Goal: Information Seeking & Learning: Learn about a topic

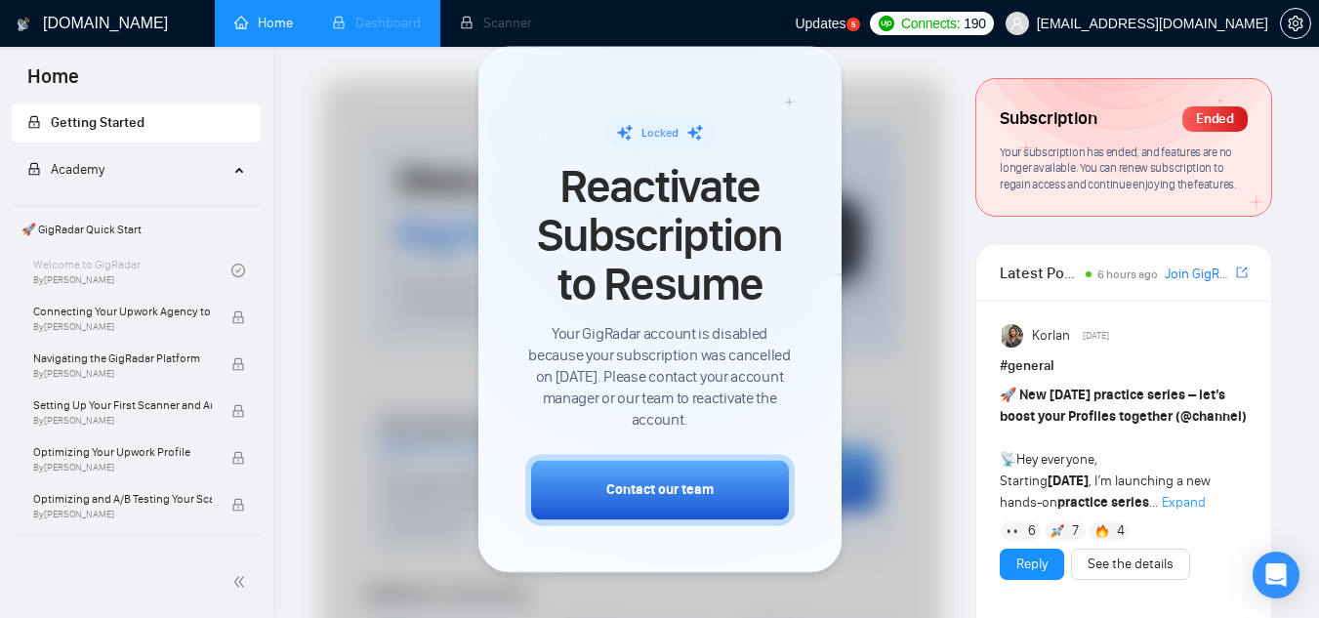
click at [404, 21] on li "Dashboard" at bounding box center [376, 23] width 128 height 47
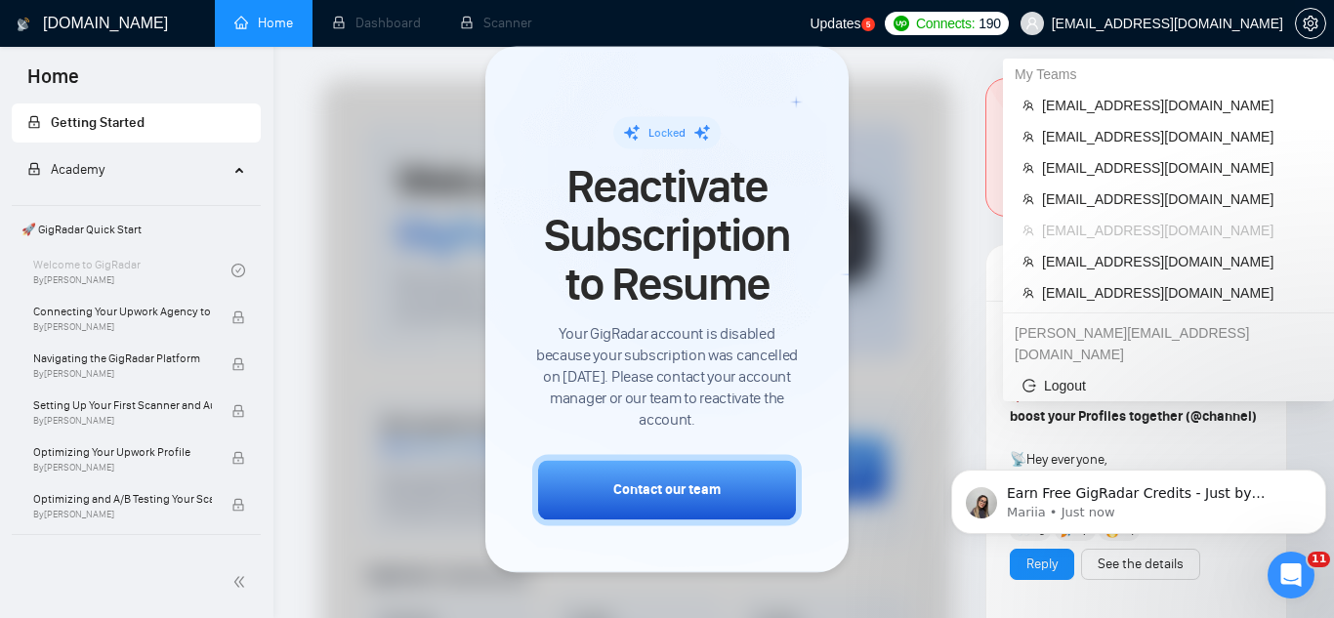
click at [1109, 44] on span "[EMAIL_ADDRESS][DOMAIN_NAME]" at bounding box center [1152, 23] width 286 height 62
click at [1090, 103] on span "[EMAIL_ADDRESS][DOMAIN_NAME]" at bounding box center [1178, 105] width 272 height 21
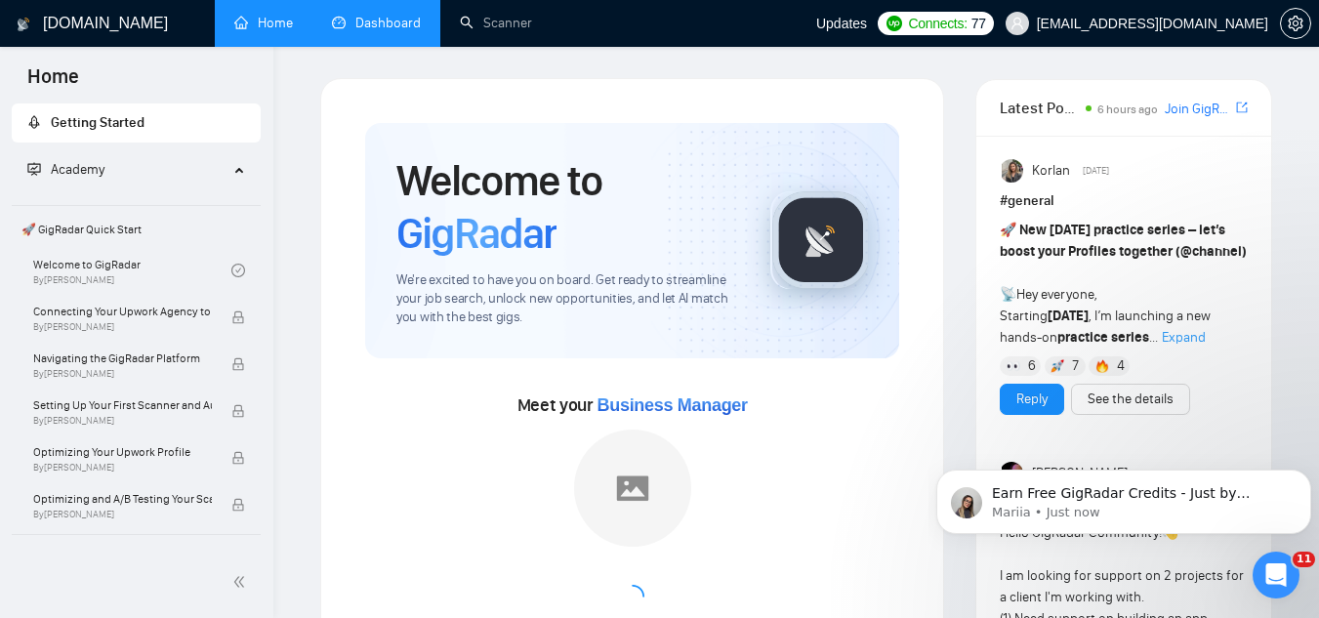
click at [394, 20] on link "Dashboard" at bounding box center [376, 23] width 89 height 17
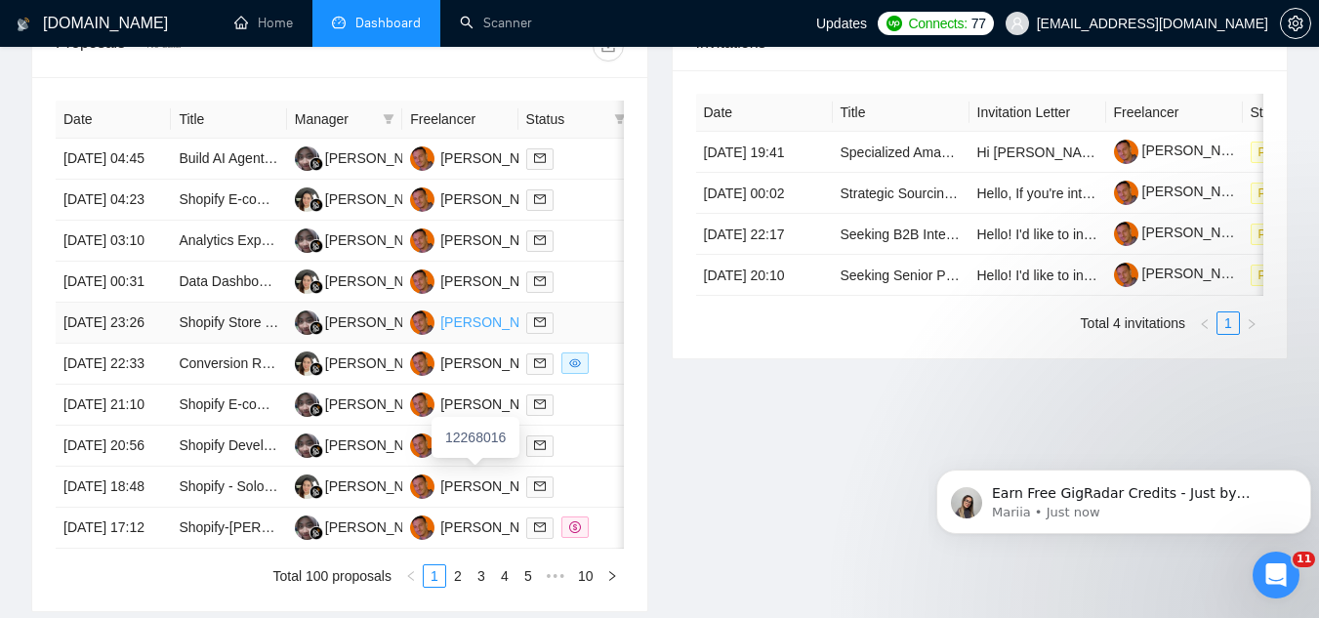
scroll to position [781, 0]
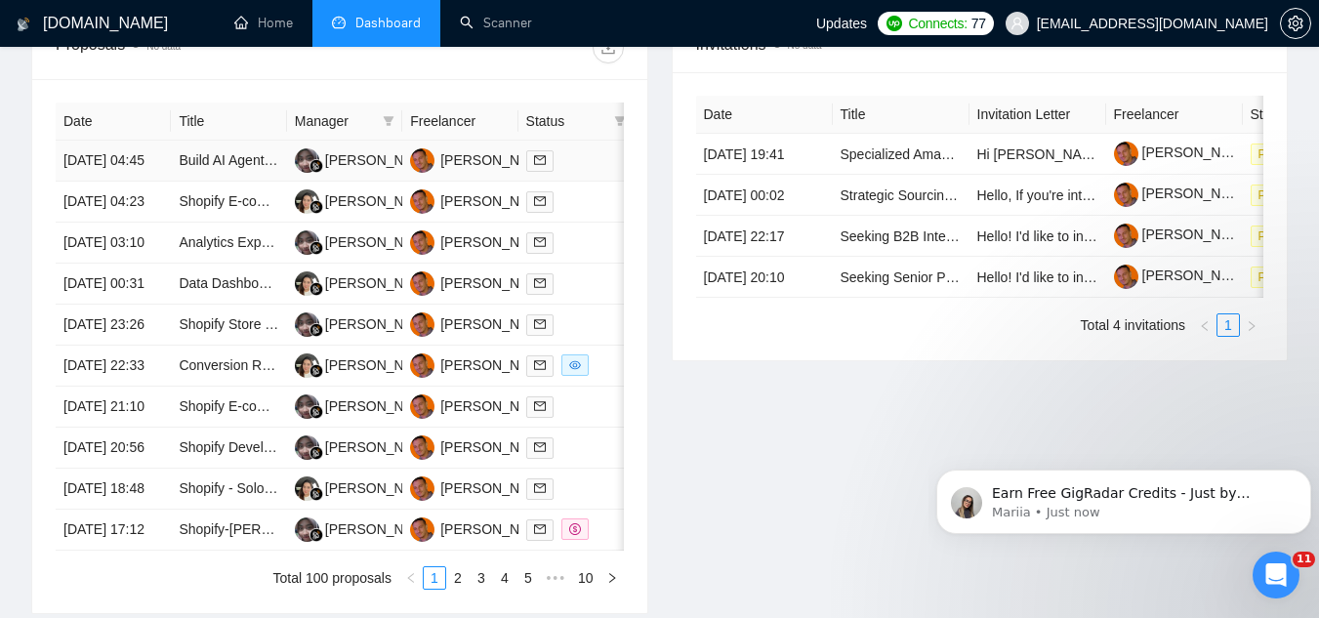
click at [223, 182] on td "Build AI Agent (or Agents) to Analyze and Perform Marketing Tasks (Budget Unkno…" at bounding box center [228, 161] width 115 height 41
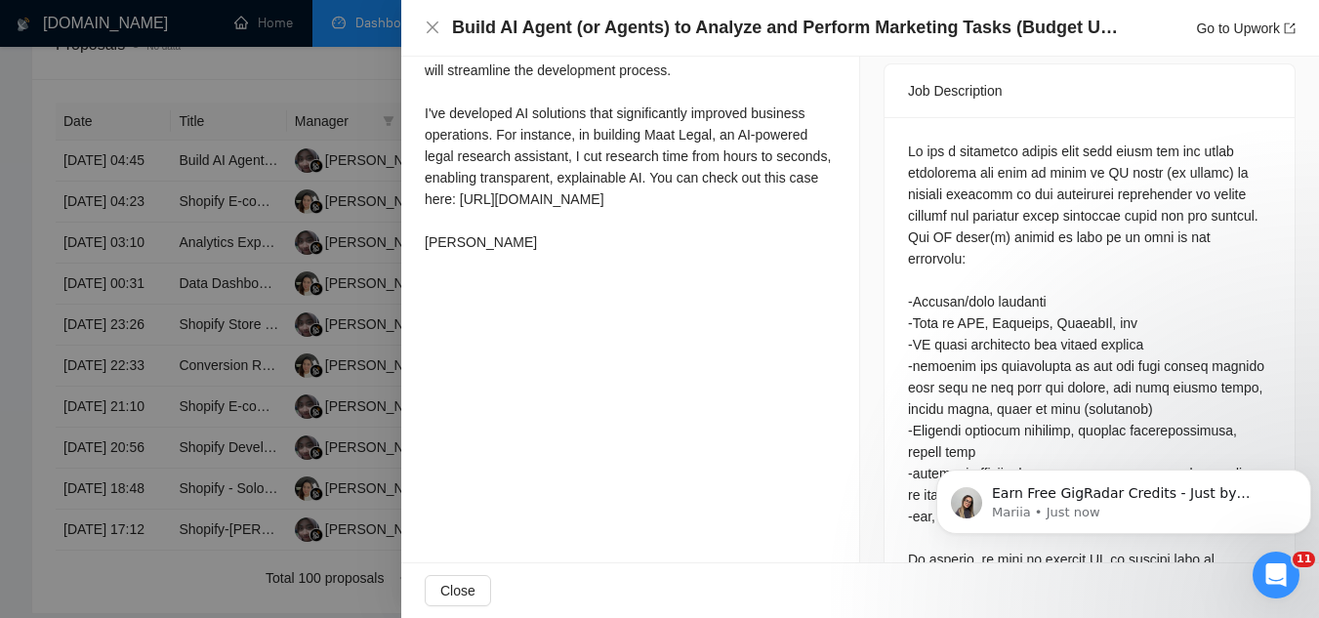
scroll to position [879, 0]
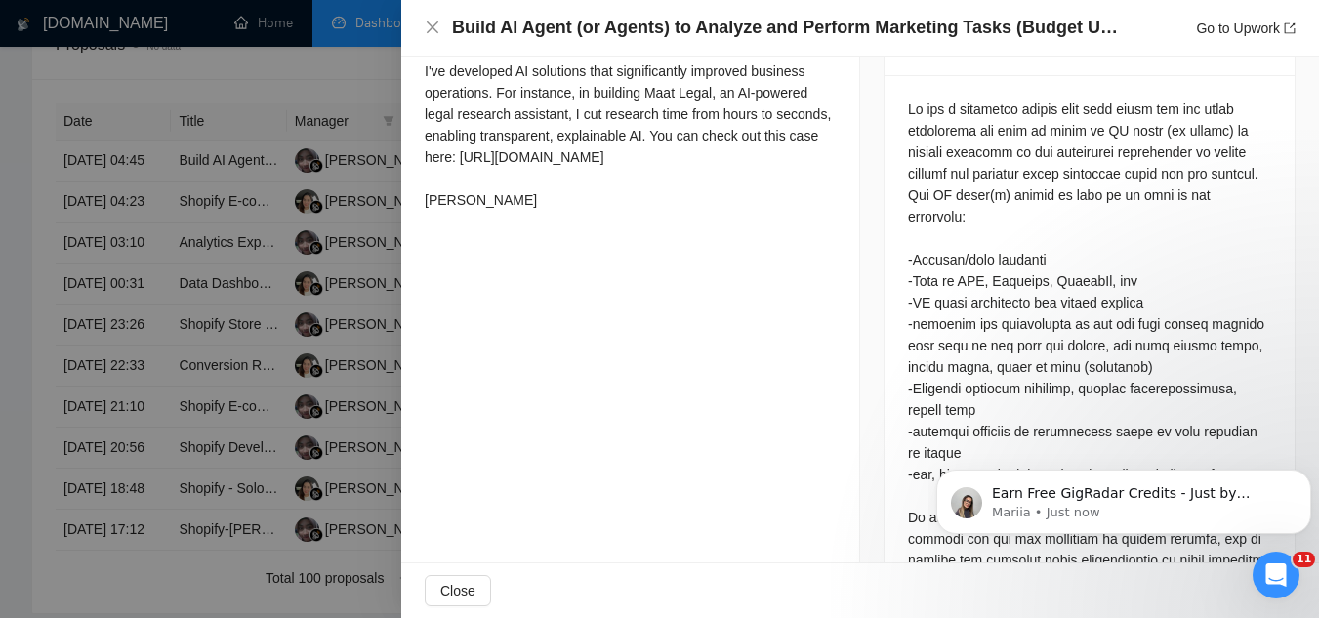
click at [302, 86] on div at bounding box center [659, 309] width 1319 height 618
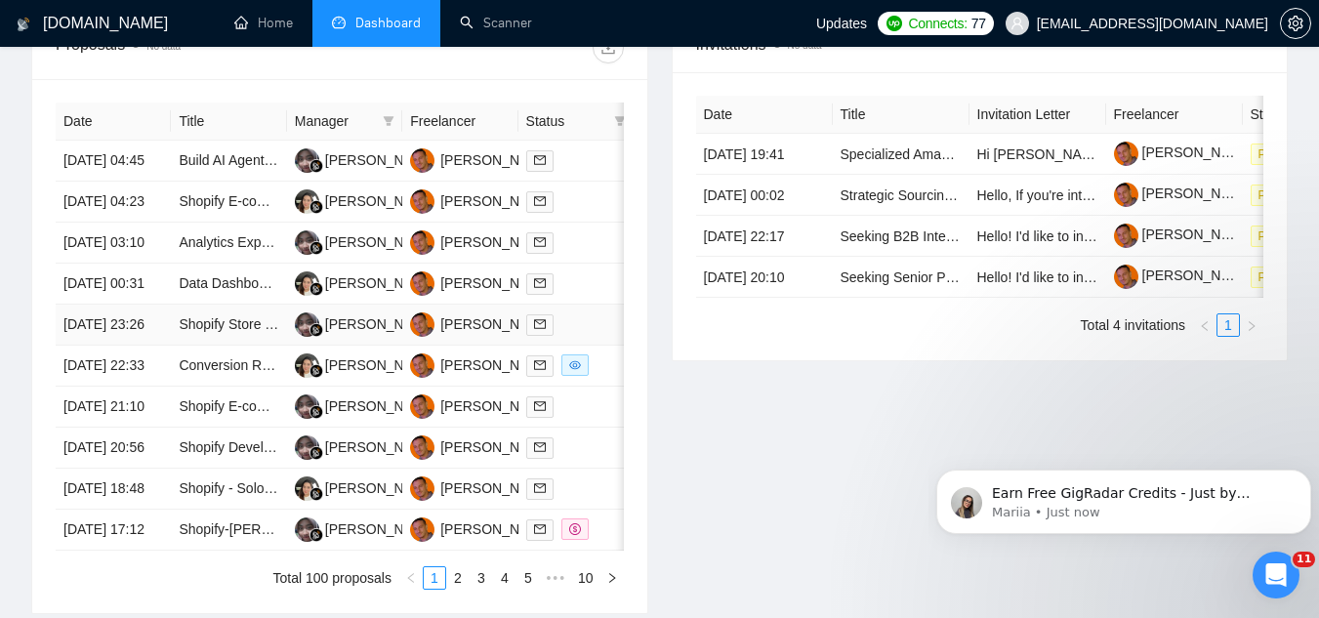
click at [219, 346] on td "Shopify Store Development Assistance" at bounding box center [228, 325] width 115 height 41
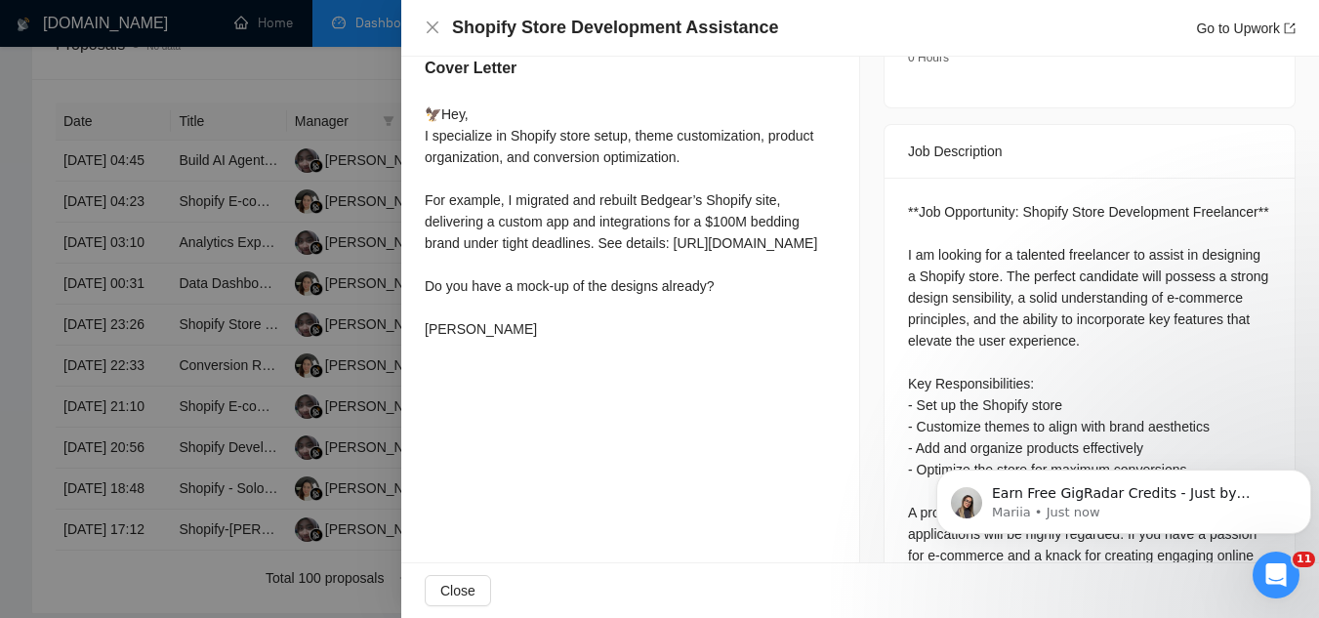
scroll to position [578, 0]
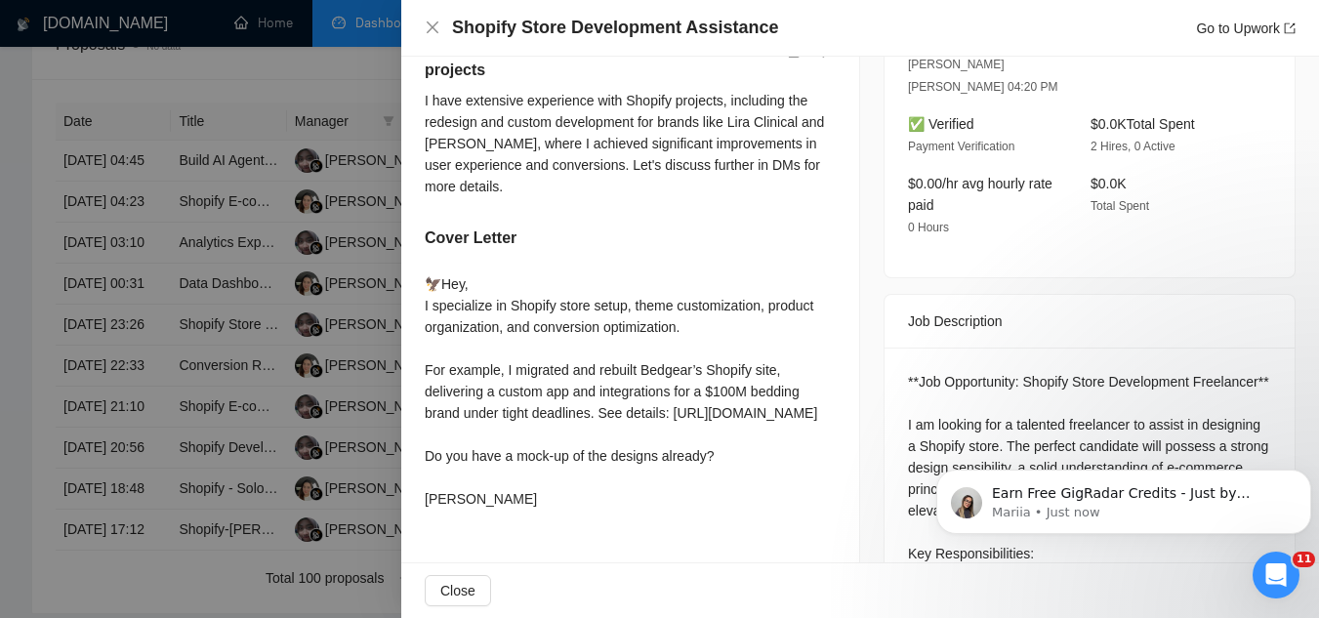
click at [334, 81] on div at bounding box center [659, 309] width 1319 height 618
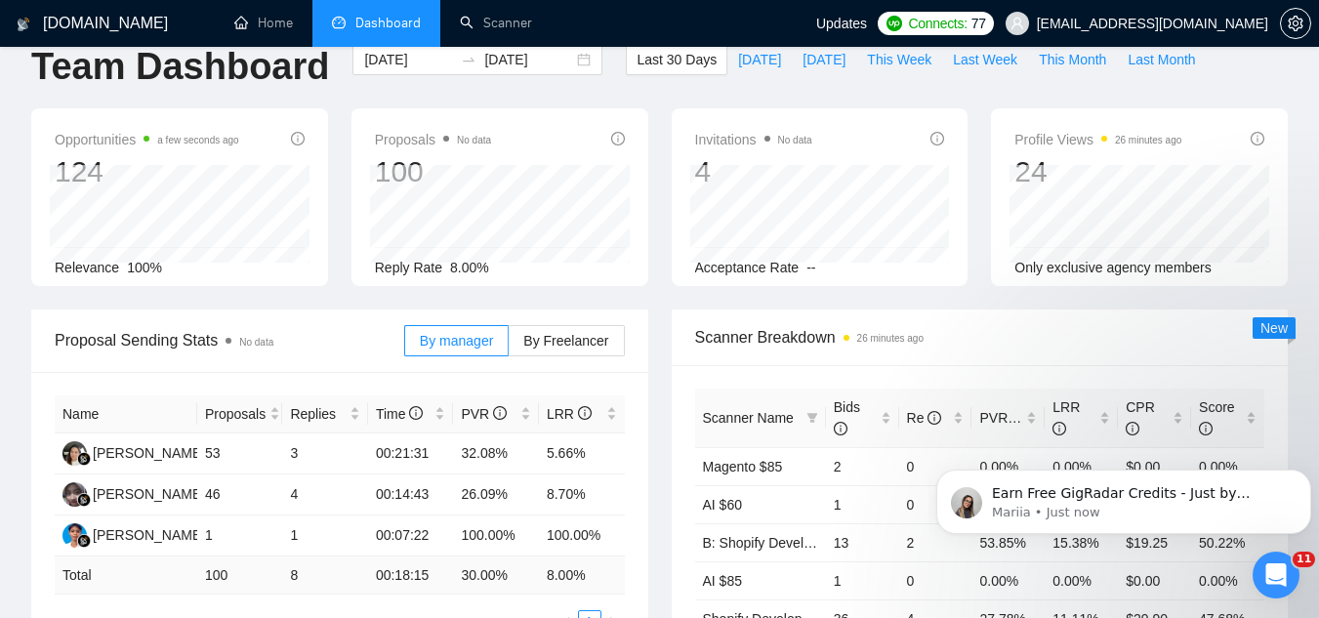
scroll to position [0, 0]
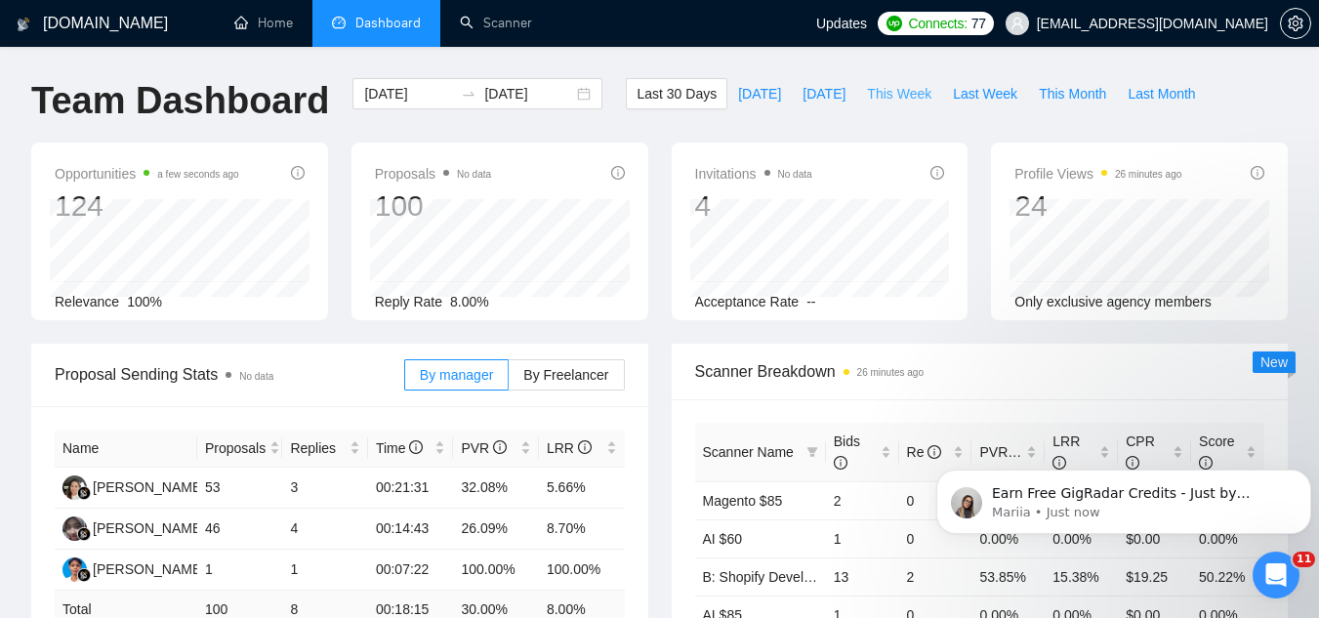
click at [882, 97] on span "This Week" at bounding box center [899, 93] width 64 height 21
type input "[DATE]"
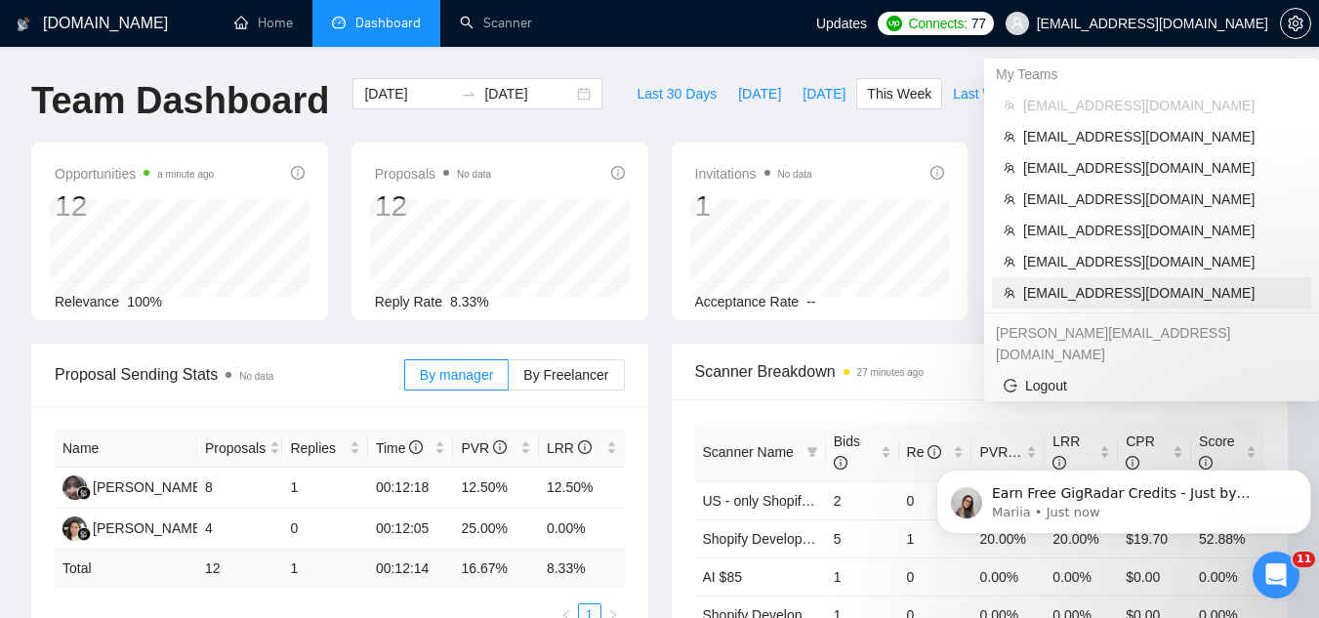
click at [1062, 293] on span "[EMAIL_ADDRESS][DOMAIN_NAME]" at bounding box center [1161, 292] width 276 height 21
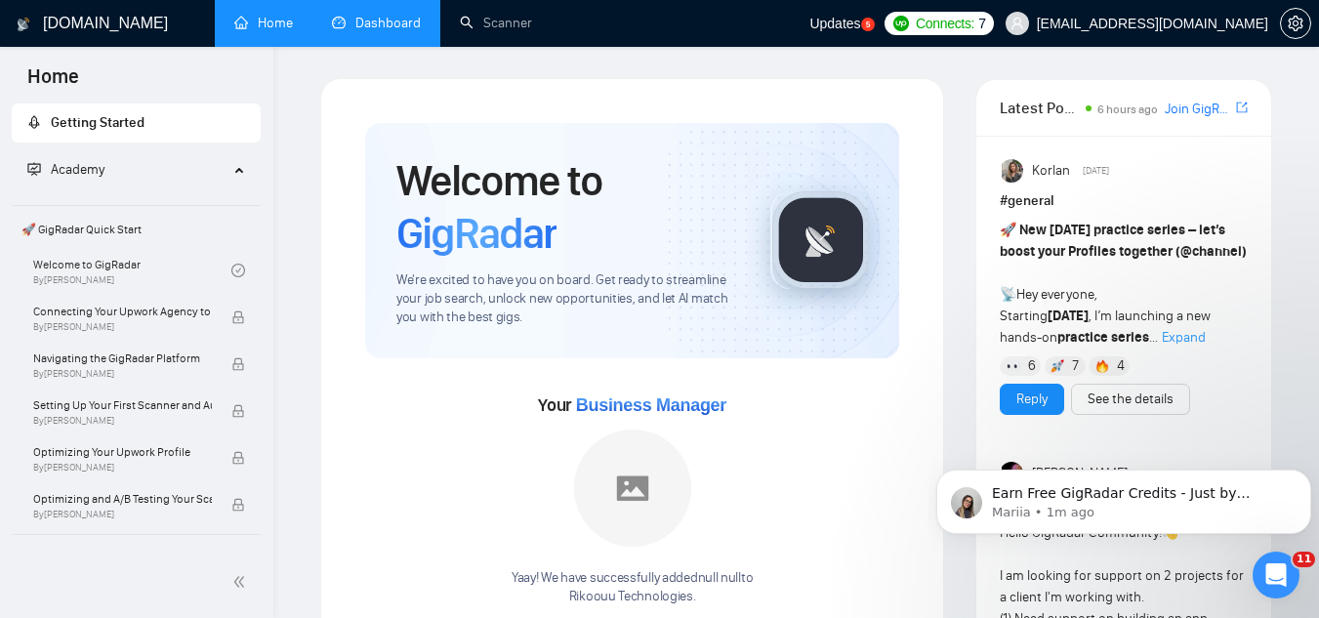
click at [378, 15] on link "Dashboard" at bounding box center [376, 23] width 89 height 17
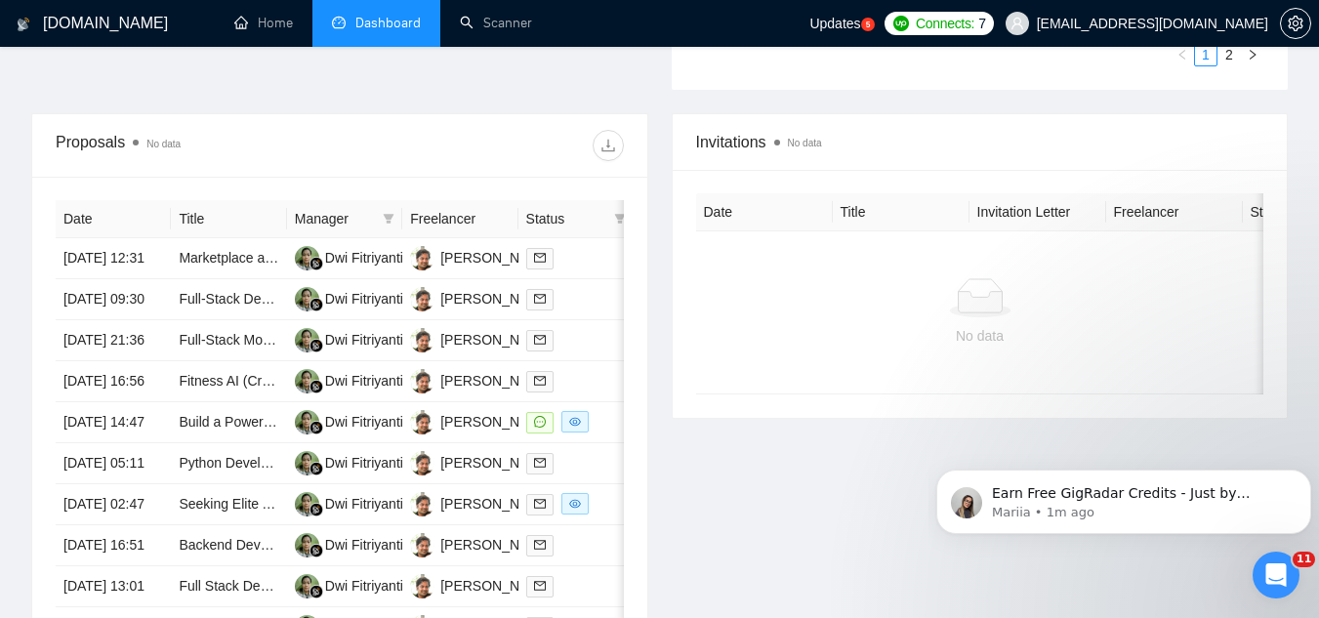
scroll to position [781, 0]
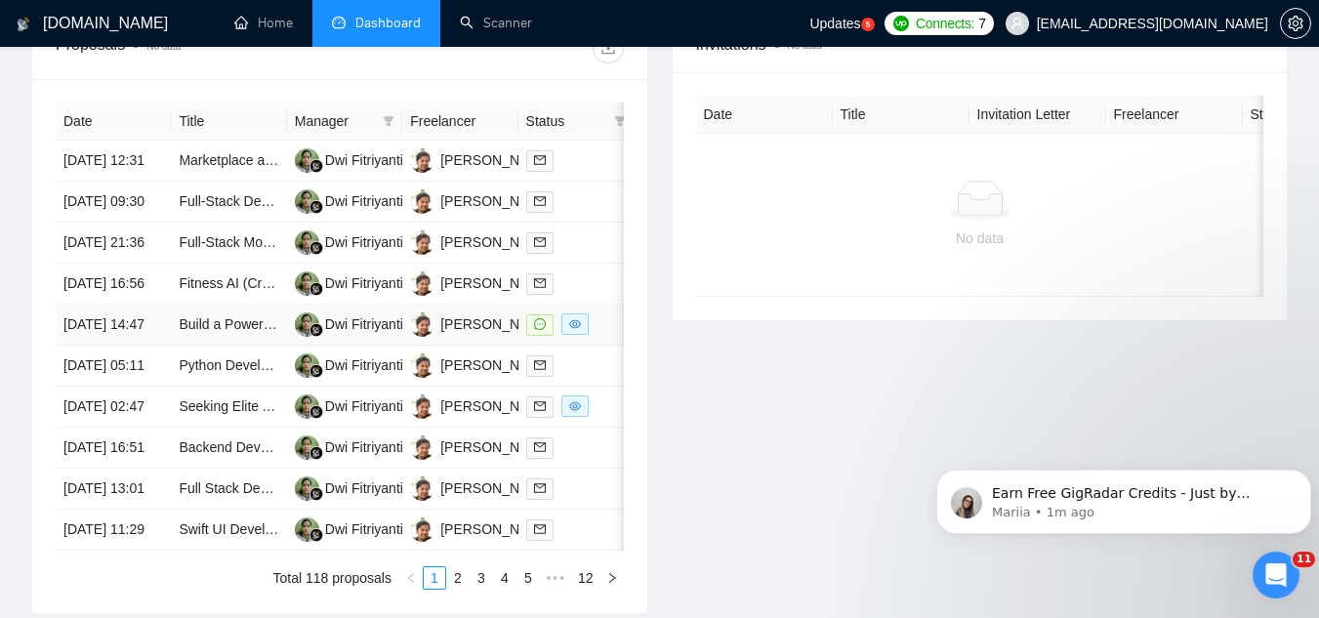
click at [212, 346] on td "Build a Powerful Form for Making Grant applications" at bounding box center [228, 325] width 115 height 41
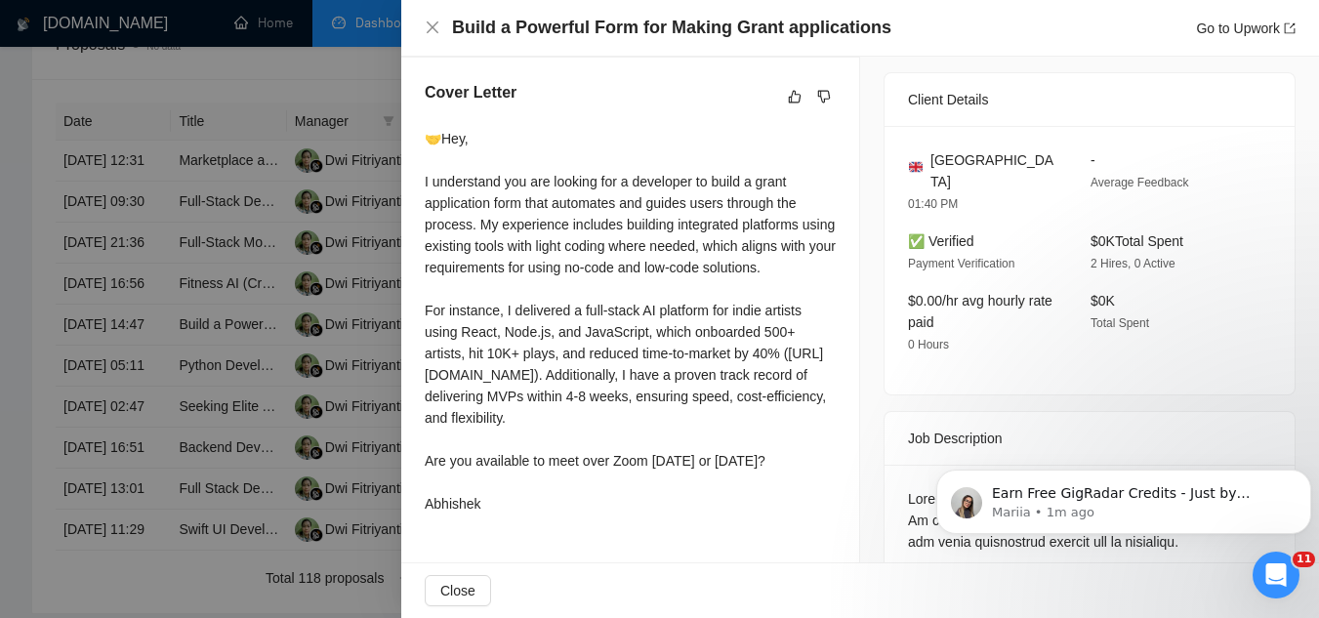
scroll to position [174, 0]
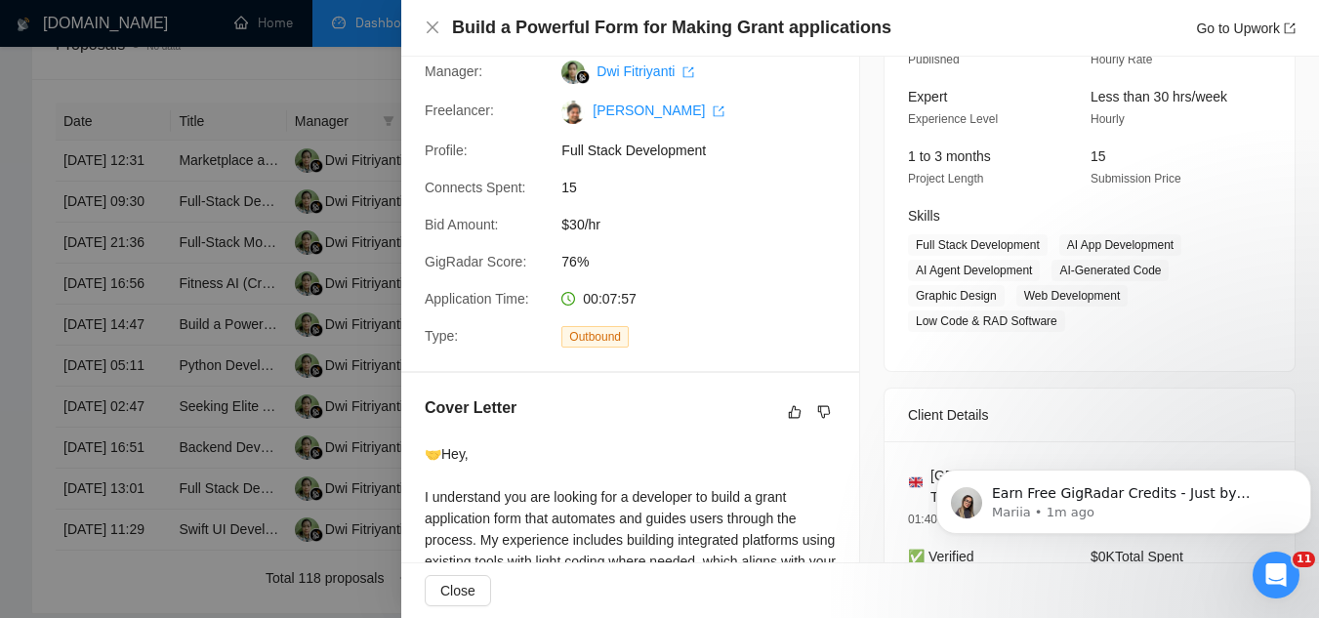
click at [300, 88] on div at bounding box center [659, 309] width 1319 height 618
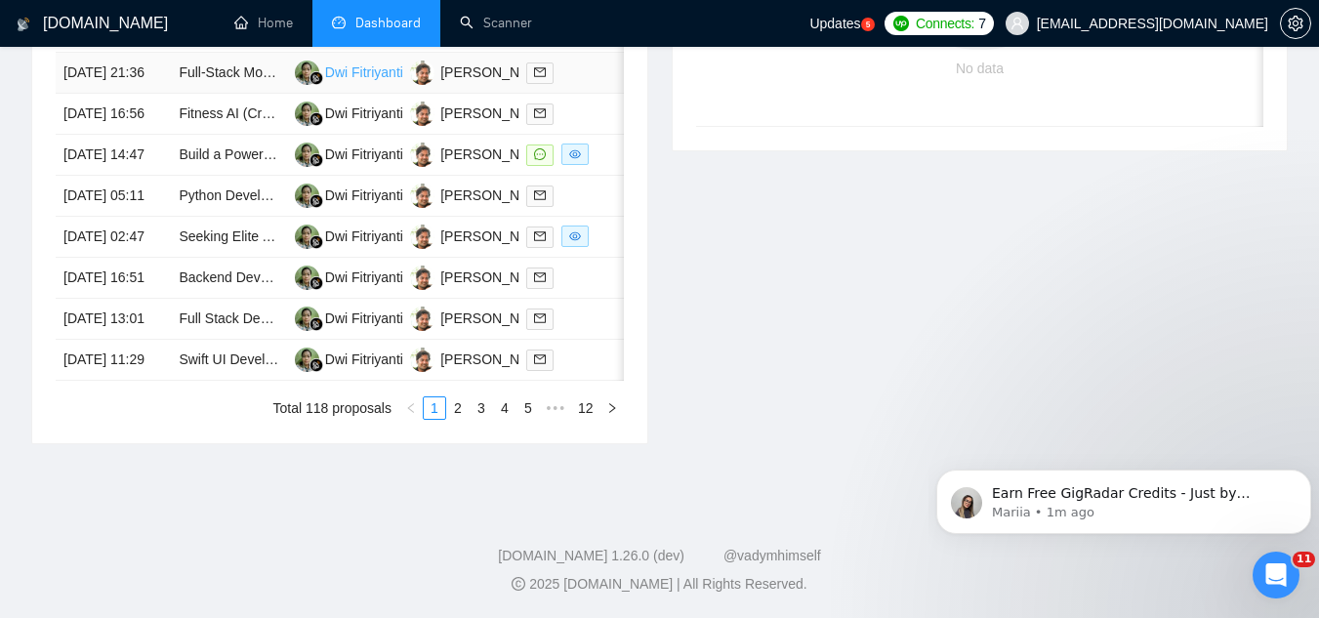
scroll to position [976, 0]
click at [209, 162] on link "Build a Powerful Form for Making Grant applications" at bounding box center [337, 154] width 316 height 16
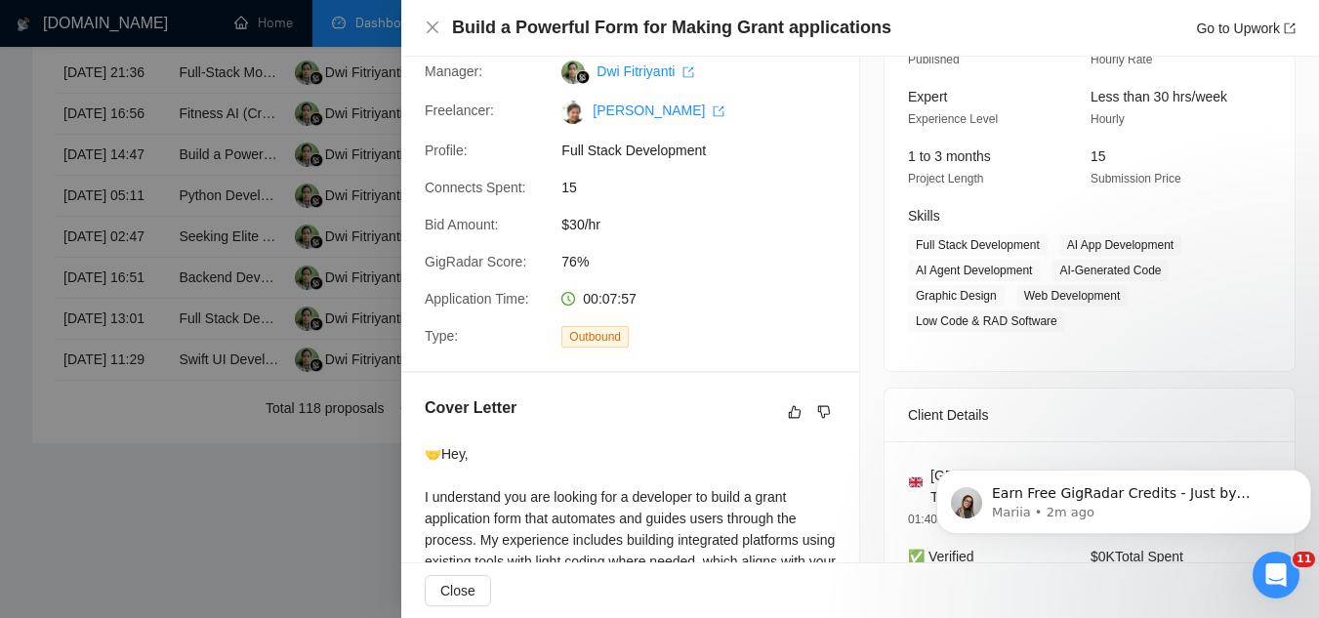
click at [555, 410] on div "Cover Letter" at bounding box center [630, 411] width 411 height 31
click at [255, 310] on div at bounding box center [659, 309] width 1319 height 618
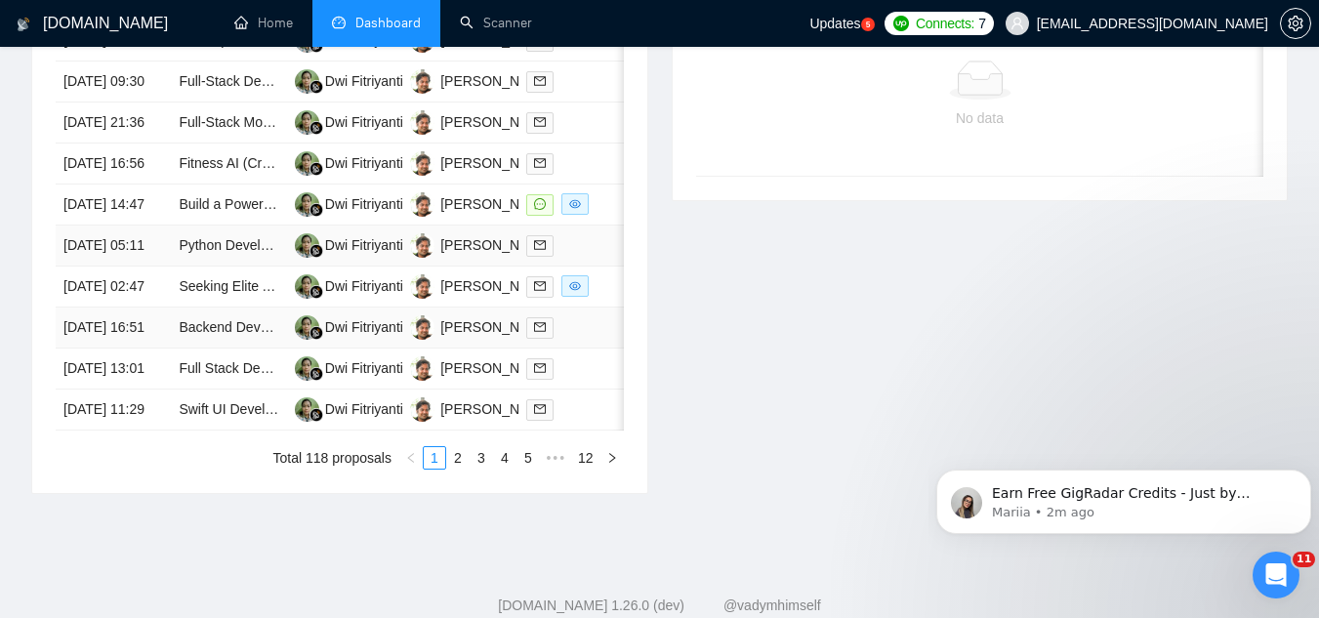
scroll to position [879, 0]
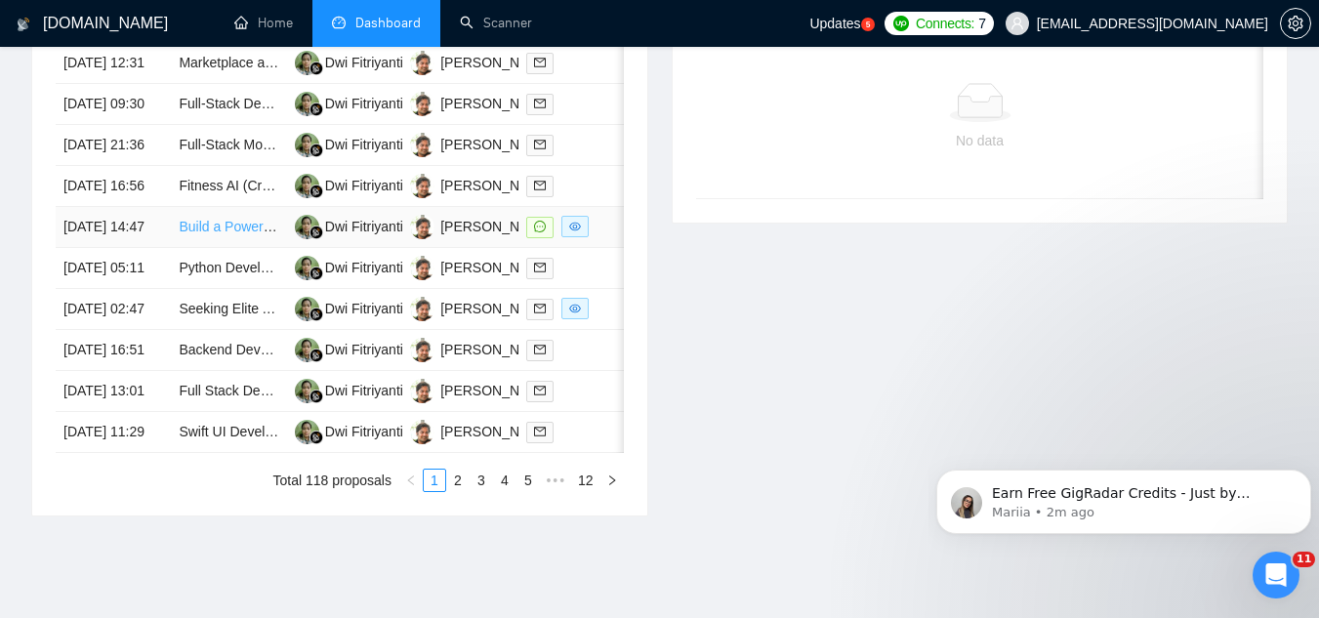
click at [246, 234] on link "Build a Powerful Form for Making Grant applications" at bounding box center [337, 227] width 316 height 16
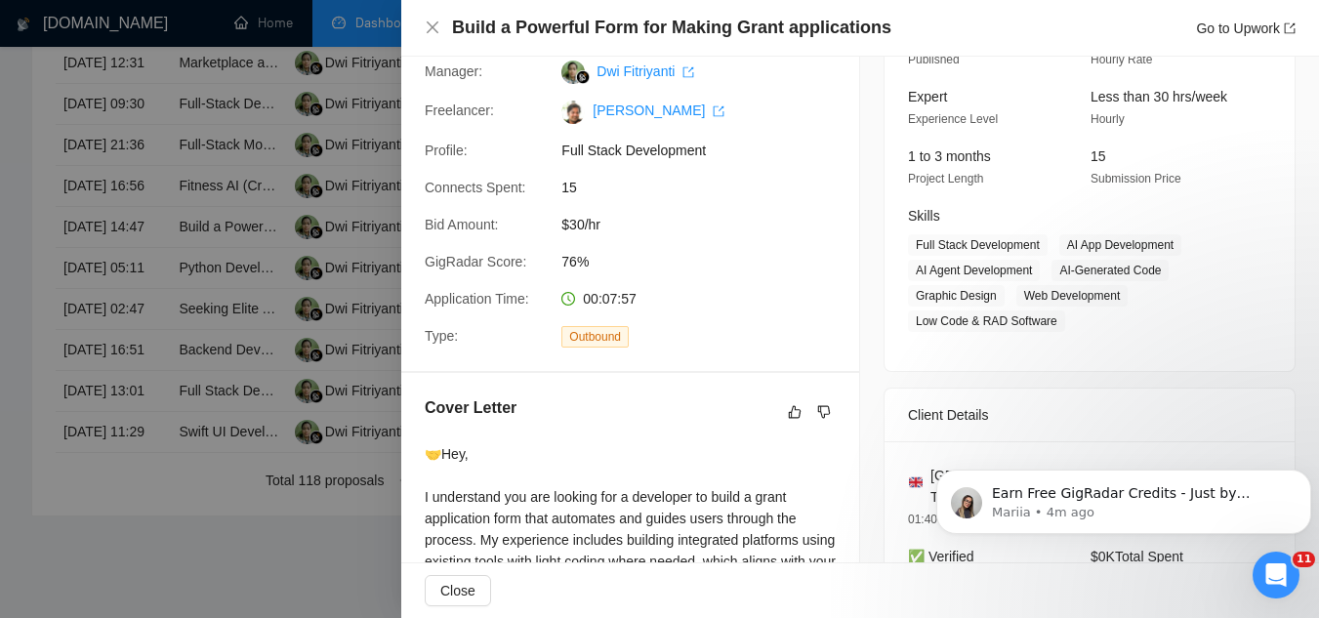
click at [365, 102] on div at bounding box center [659, 309] width 1319 height 618
